Goal: Go to known website: Access a specific website the user already knows

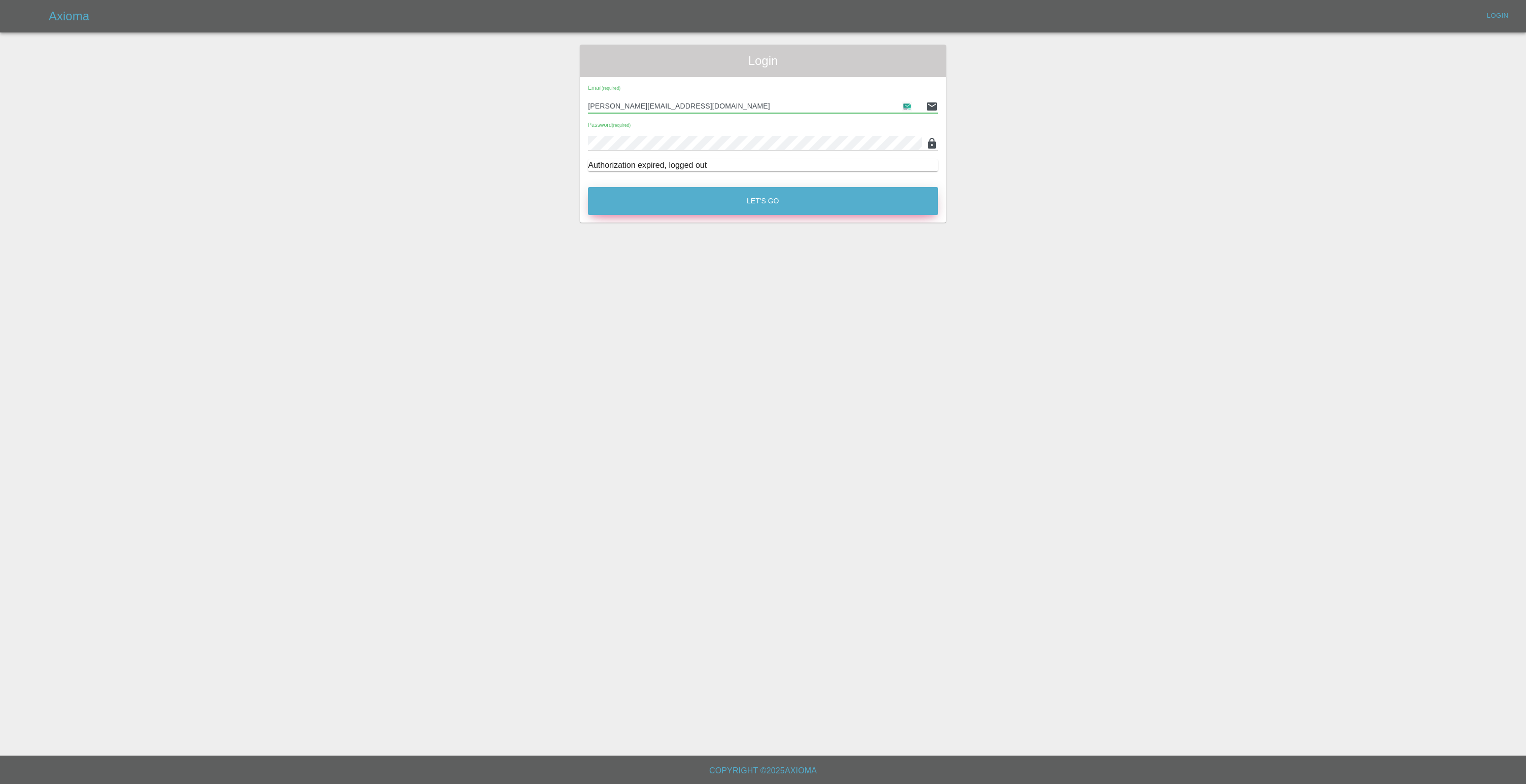
click at [707, 206] on button "Let's Go" at bounding box center [763, 200] width 350 height 28
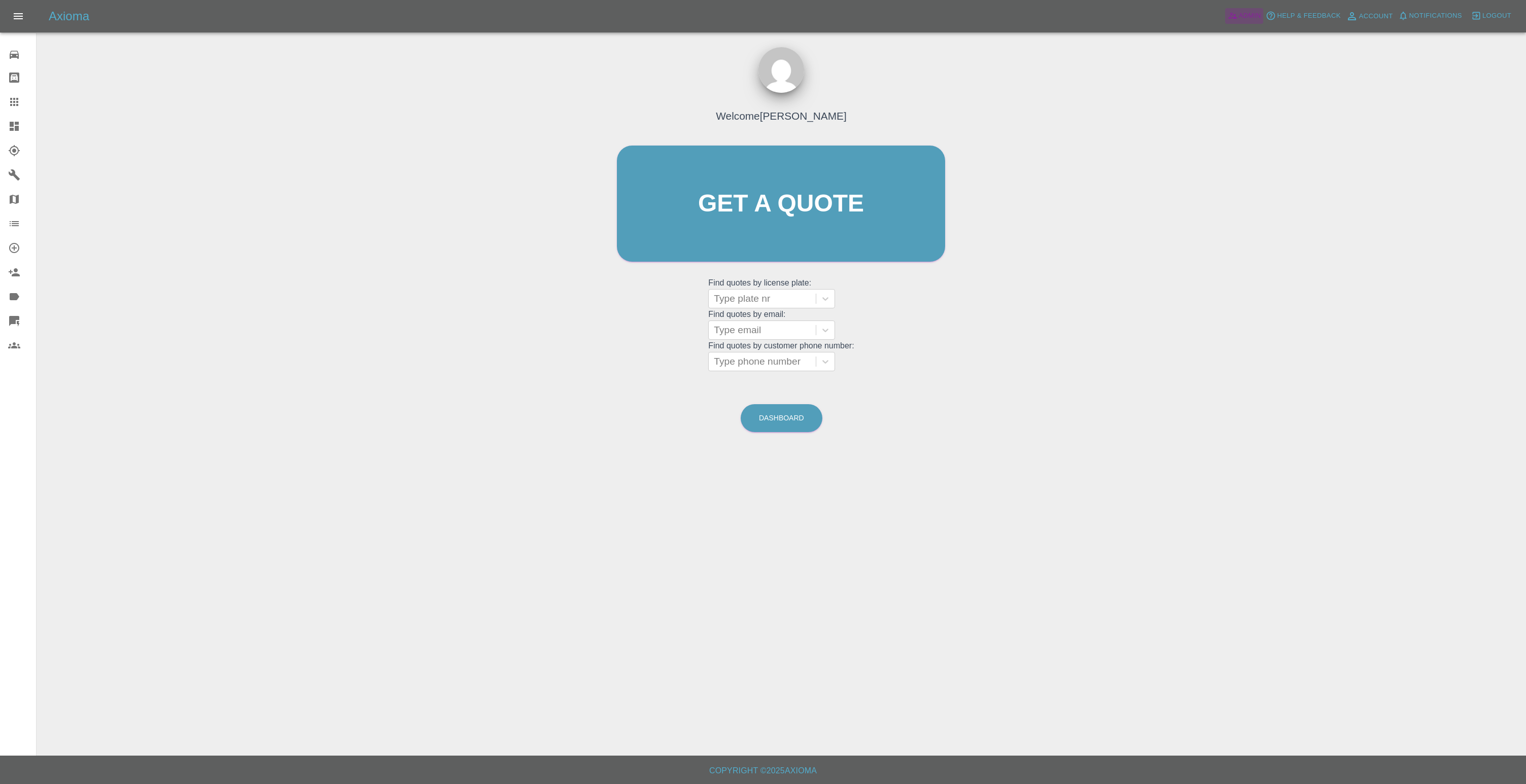
click at [1242, 11] on span "Admin" at bounding box center [1250, 15] width 22 height 12
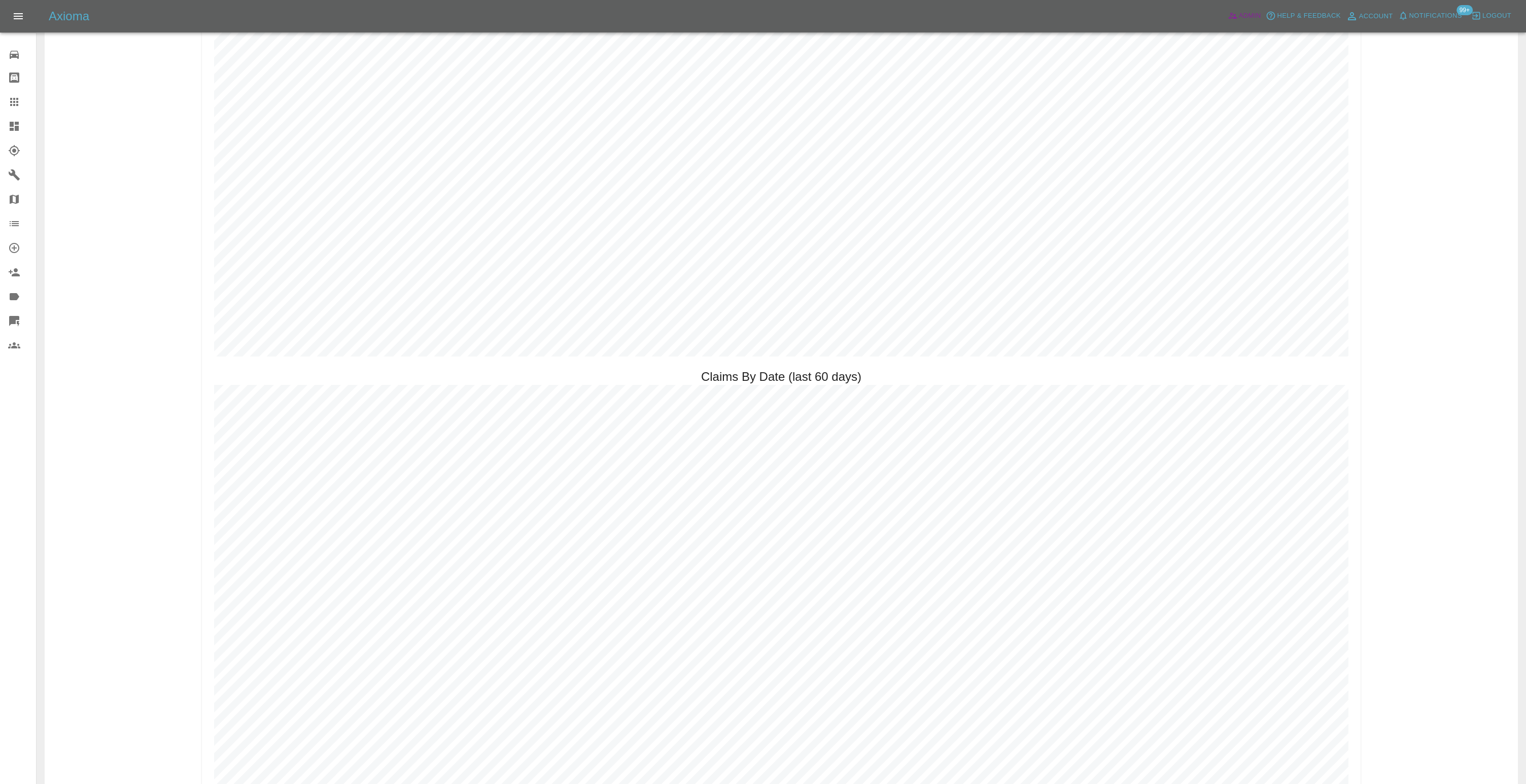
scroll to position [1526, 0]
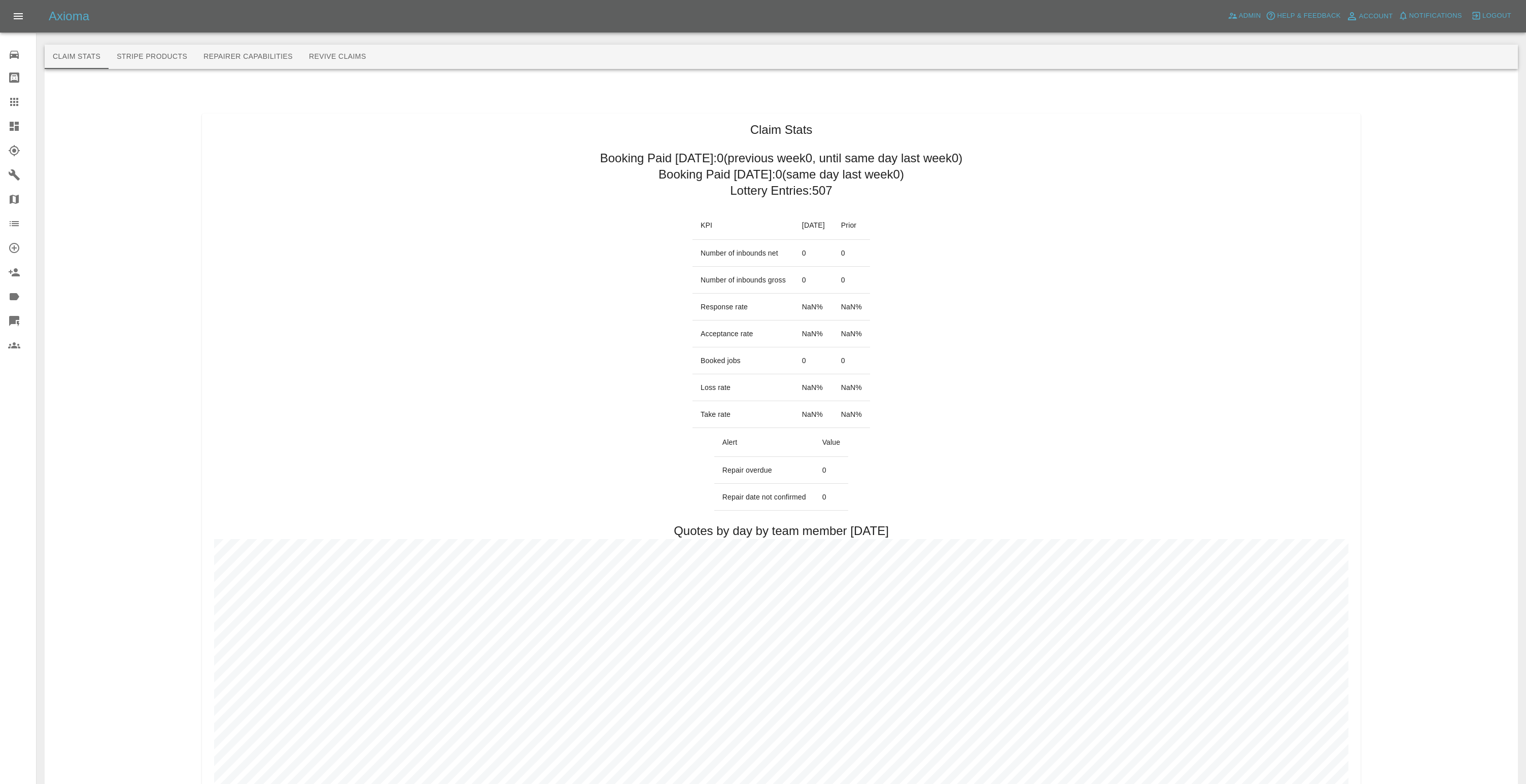
scroll to position [1526, 0]
